Goal: Information Seeking & Learning: Find contact information

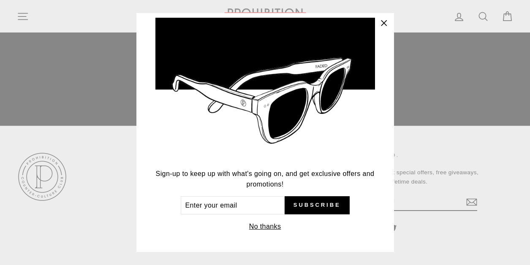
scroll to position [2185, 0]
click at [263, 225] on button "No thanks" at bounding box center [265, 227] width 37 height 12
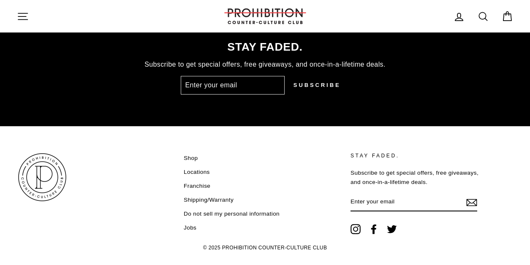
click at [198, 166] on link "Locations" at bounding box center [197, 172] width 26 height 13
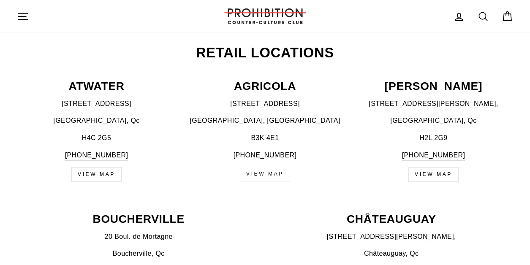
scroll to position [321, 0]
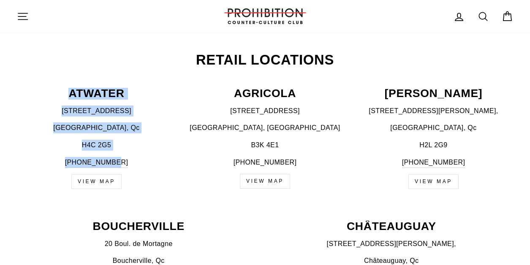
drag, startPoint x: 60, startPoint y: 83, endPoint x: 121, endPoint y: 152, distance: 91.9
click at [121, 152] on div "ATWATER [STREET_ADDRESS] [PHONE_NUMBER] VIEW MAP" at bounding box center [92, 138] width 169 height 101
click at [125, 122] on p "[GEOGRAPHIC_DATA], Qc" at bounding box center [96, 127] width 159 height 11
drag, startPoint x: 72, startPoint y: 86, endPoint x: 117, endPoint y: 137, distance: 67.7
click at [117, 137] on div "ATWATER [STREET_ADDRESS] [PHONE_NUMBER] VIEW MAP" at bounding box center [92, 138] width 169 height 101
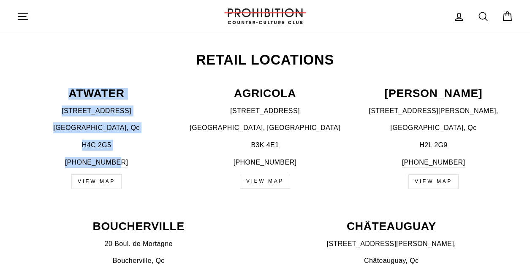
drag, startPoint x: 68, startPoint y: 80, endPoint x: 121, endPoint y: 155, distance: 92.4
click at [97, 122] on p "Montréal, Qc" at bounding box center [96, 127] width 159 height 11
drag, startPoint x: 70, startPoint y: 85, endPoint x: 130, endPoint y: 152, distance: 90.0
copy div "ATWATER 536 Atwater Ave., Montréal, Qc H4C 2G5 438-387-4655"
click at [77, 110] on div "536 Atwater Ave., Montréal, Qc H4C 2G5 438-387-4655" at bounding box center [96, 137] width 159 height 63
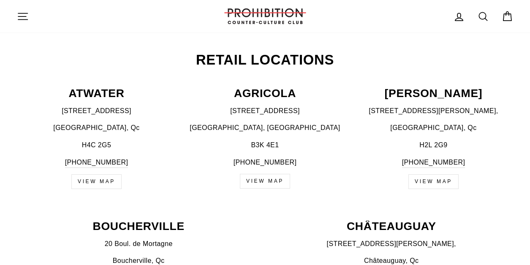
click at [77, 110] on div "536 Atwater Ave., Montréal, Qc H4C 2G5 438-387-4655" at bounding box center [96, 137] width 159 height 63
click at [86, 122] on p "Montréal, Qc" at bounding box center [96, 127] width 159 height 11
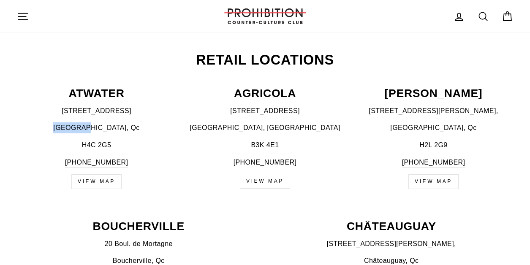
click at [86, 122] on p "Montréal, Qc" at bounding box center [96, 127] width 159 height 11
click at [79, 122] on p "Montréal, Qc" at bounding box center [96, 127] width 159 height 11
click at [49, 107] on div "536 Atwater Ave., Montréal, Qc H4C 2G5 438-387-4655" at bounding box center [96, 137] width 159 height 63
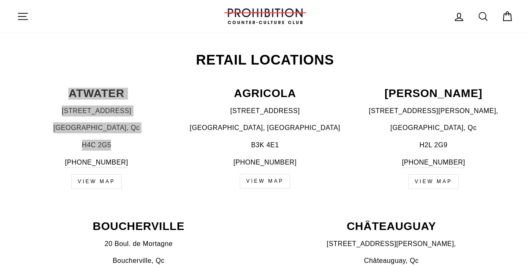
drag, startPoint x: 68, startPoint y: 79, endPoint x: 113, endPoint y: 132, distance: 69.2
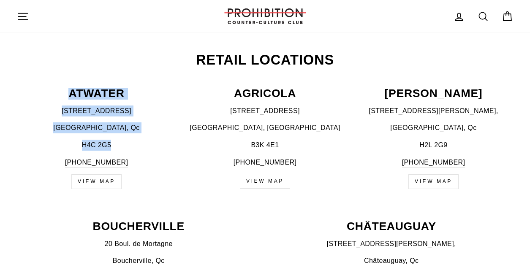
click at [77, 72] on div "Retail Locations ATWATER 536 Atwater Ave., Montréal, Qc H4C 2G5 438-387-4655 VI…" at bounding box center [265, 126] width 530 height 146
drag, startPoint x: 69, startPoint y: 80, endPoint x: 119, endPoint y: 152, distance: 87.8
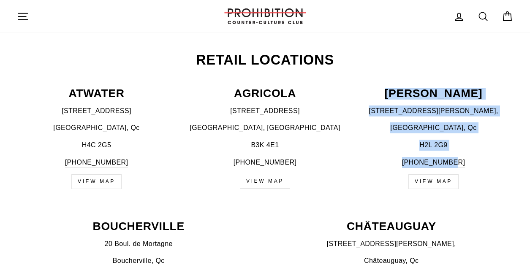
drag, startPoint x: 407, startPoint y: 82, endPoint x: 466, endPoint y: 148, distance: 89.4
click at [466, 148] on div "BEAUDRY 1210 Saint-Catherine St. E, Montréal, Qc H2L 2G9 514-529-5666 view map" at bounding box center [429, 138] width 169 height 101
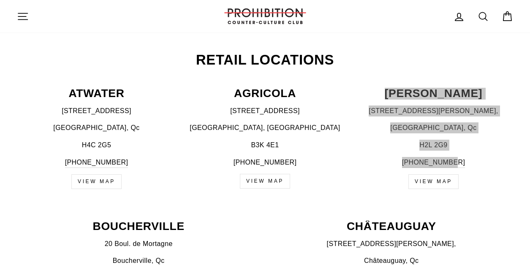
click at [435, 112] on div "1210 Saint-Catherine St. E, Montréal, Qc H2L 2G9 514-529-5666" at bounding box center [433, 137] width 159 height 63
click at [450, 112] on div "1210 Saint-Catherine St. E, Montréal, Qc H2L 2G9 514-529-5666" at bounding box center [433, 137] width 159 height 63
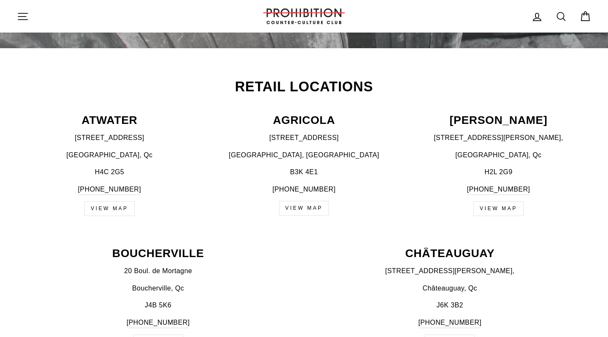
scroll to position [267, 0]
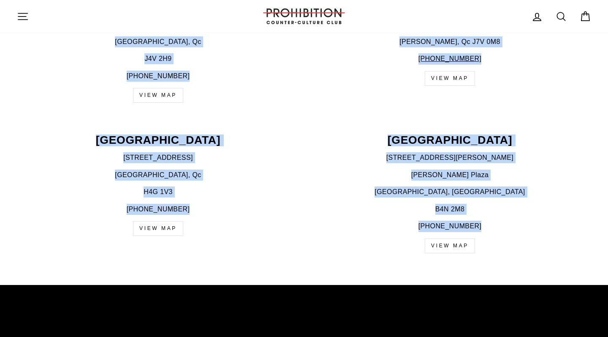
drag, startPoint x: 224, startPoint y: 90, endPoint x: 459, endPoint y: 336, distance: 340.3
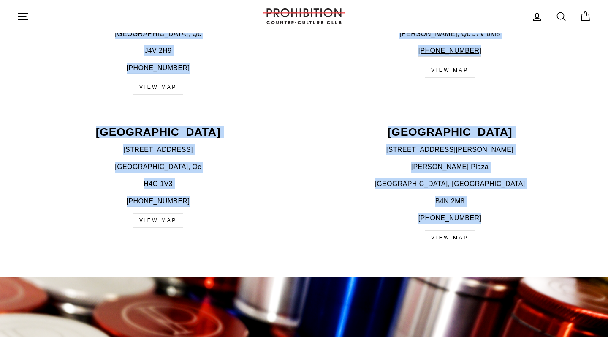
click at [491, 178] on p "Bedford, NS" at bounding box center [450, 183] width 283 height 11
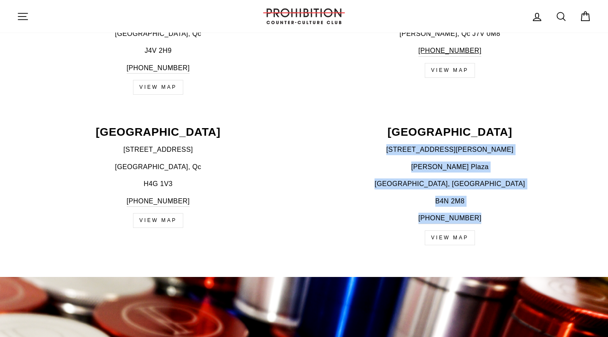
drag, startPoint x: 481, startPoint y: 225, endPoint x: 311, endPoint y: 138, distance: 191.0
click at [311, 138] on div "WEST BEDFORD 38 Ella Lane - Suite 105 Larry Uteck Plaza Bedford, NS B4N 2M8 902…" at bounding box center [445, 185] width 292 height 119
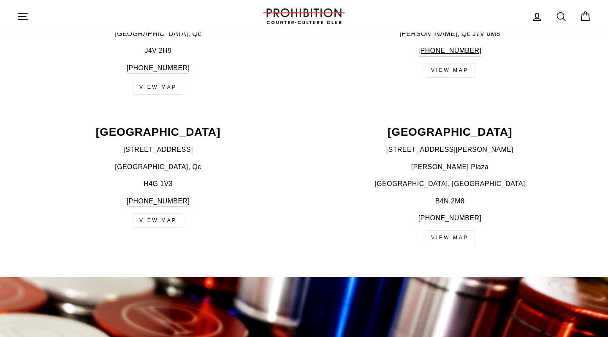
click at [230, 195] on div "VERDUN 4074 Wellington St, Verdun, Qc H4G 1V3 514-767-5558 VIEW MAP" at bounding box center [154, 176] width 292 height 101
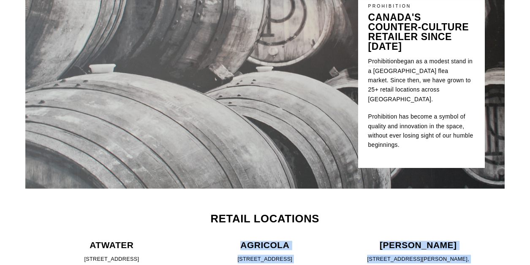
scroll to position [97, 0]
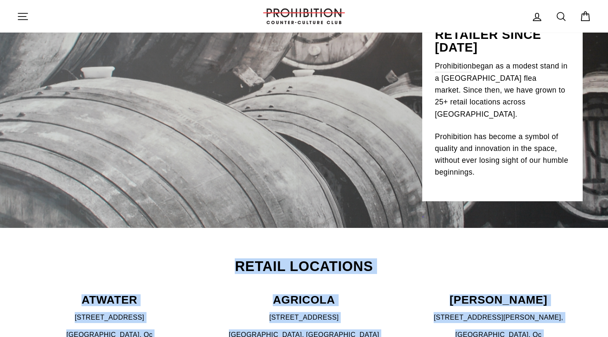
drag, startPoint x: 477, startPoint y: 204, endPoint x: 197, endPoint y: 250, distance: 284.4
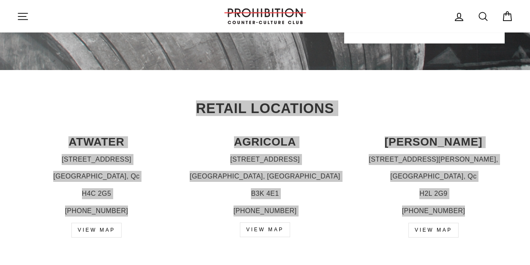
scroll to position [264, 0]
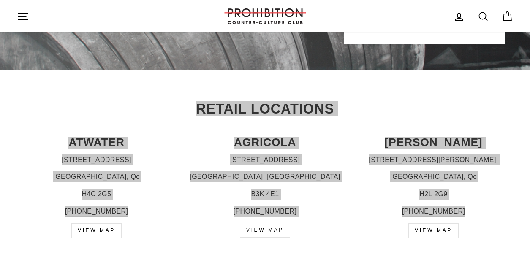
click at [310, 155] on p "2712 Agricola St." at bounding box center [264, 160] width 159 height 11
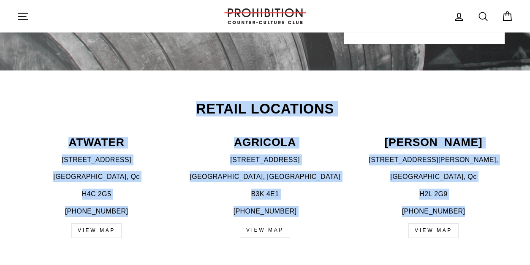
click at [277, 141] on div "AGRICOLA 2712 Agricola St. Halifax, NS B3K 4E1 902-240-3220 VIEW MAP" at bounding box center [260, 187] width 169 height 101
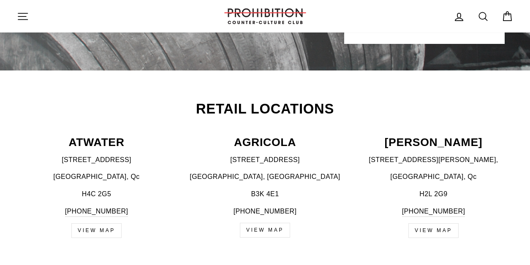
click at [262, 137] on p "AGRICOLA" at bounding box center [264, 142] width 159 height 11
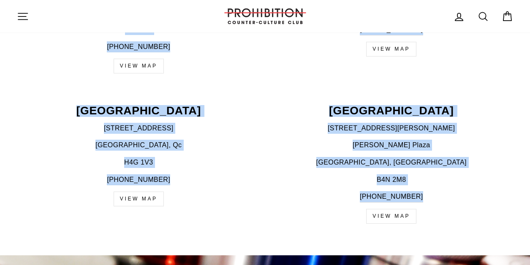
scroll to position [1532, 0]
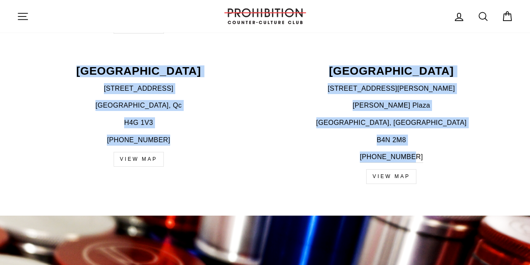
drag, startPoint x: 199, startPoint y: 95, endPoint x: 426, endPoint y: 136, distance: 231.0
